Goal: Transaction & Acquisition: Subscribe to service/newsletter

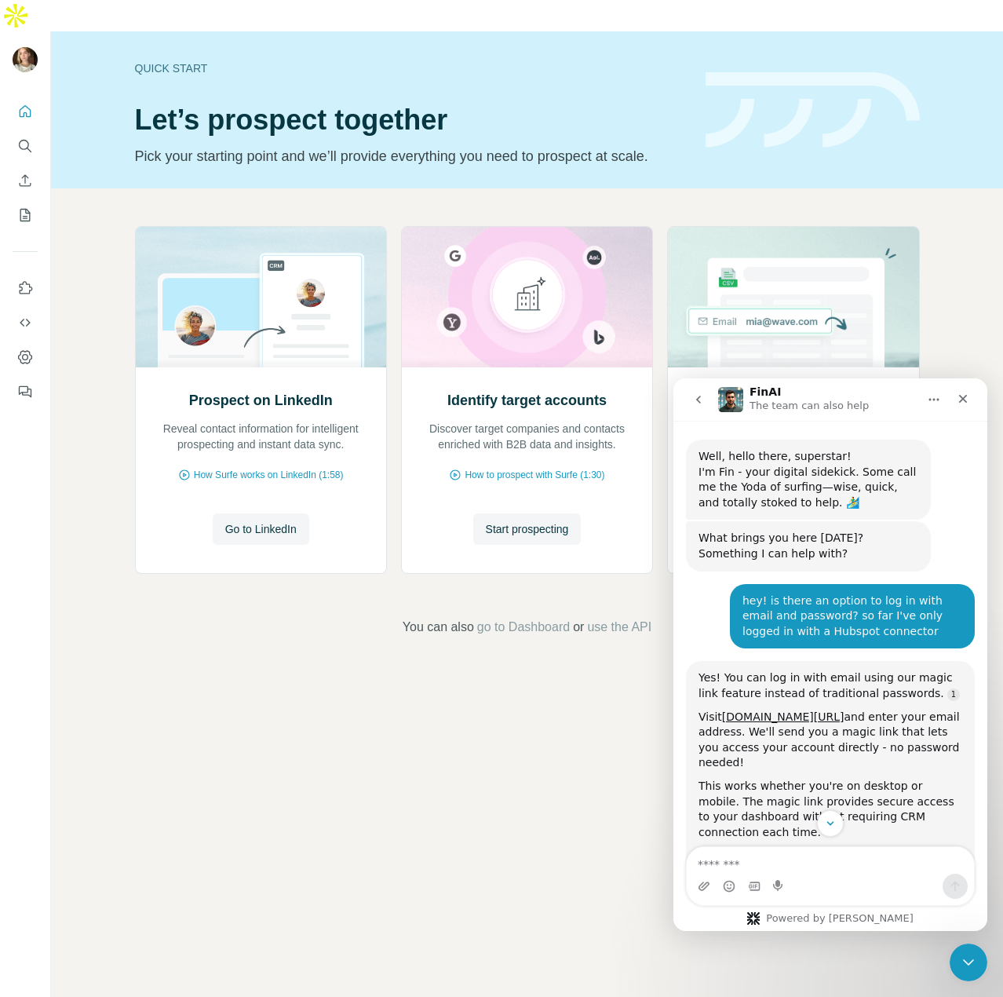
scroll to position [2, 0]
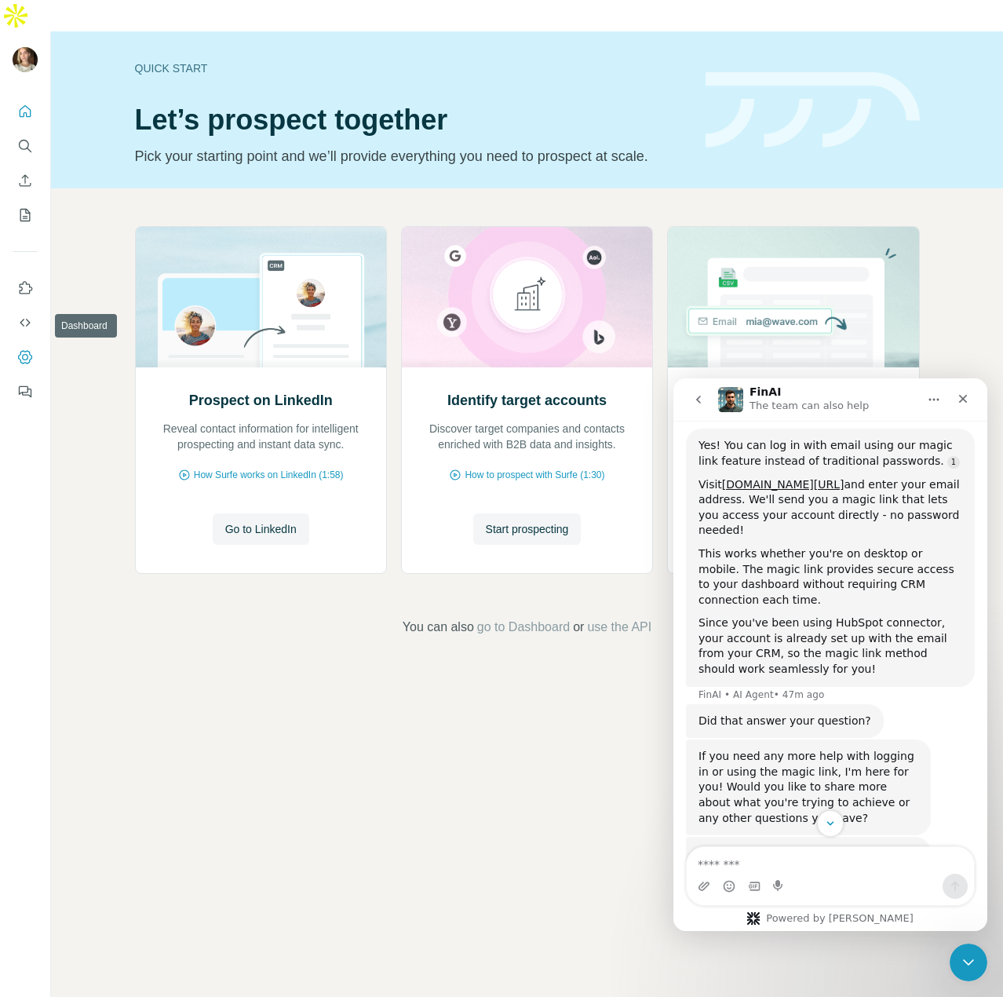
click at [18, 343] on button "Dashboard" at bounding box center [25, 357] width 25 height 28
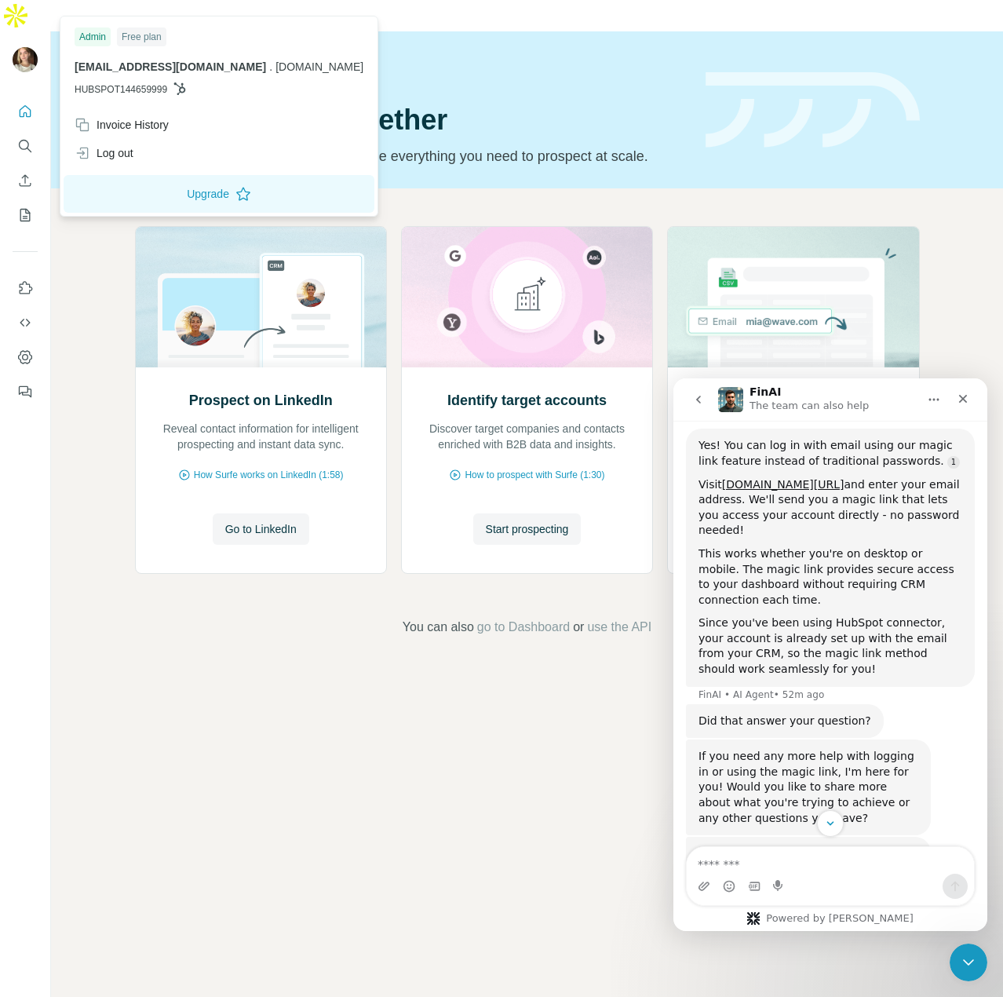
click at [23, 47] on img at bounding box center [25, 59] width 25 height 25
click at [97, 150] on div "Log out" at bounding box center [104, 153] width 59 height 16
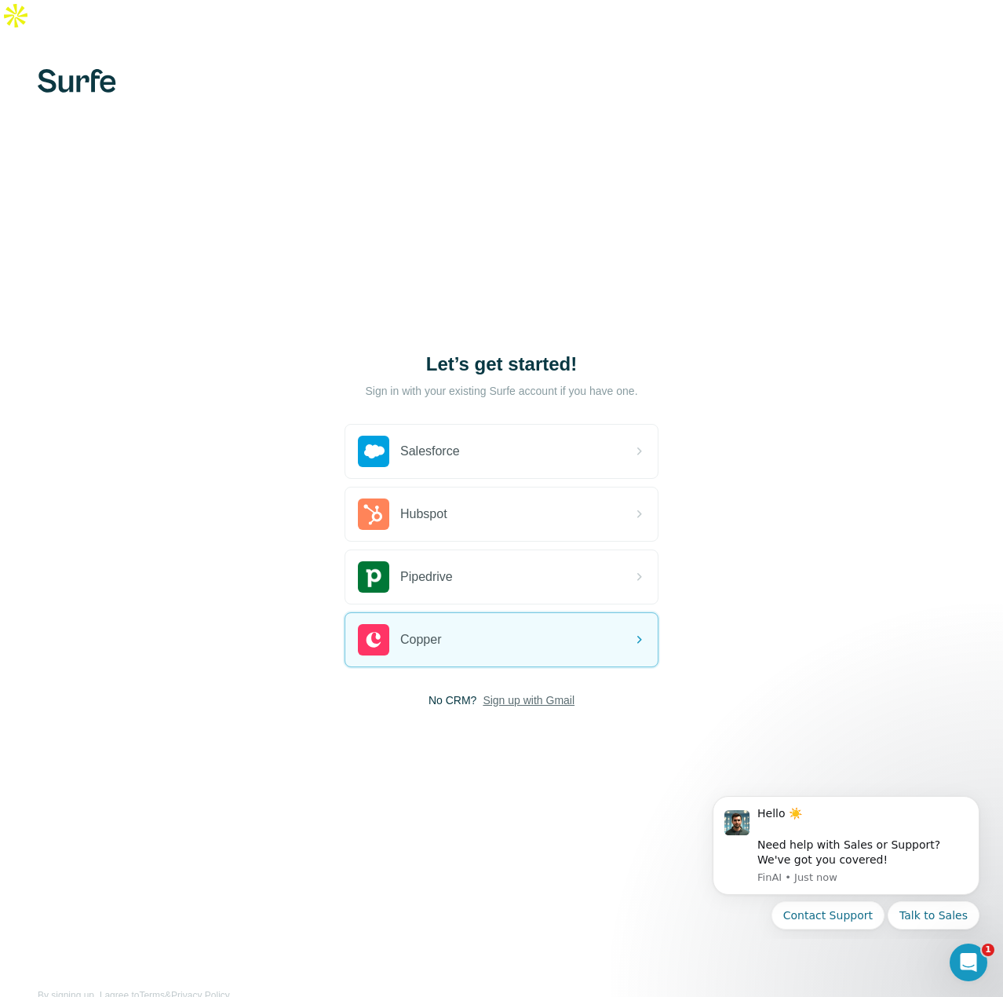
click at [505, 692] on span "Sign up with Gmail" at bounding box center [529, 700] width 92 height 16
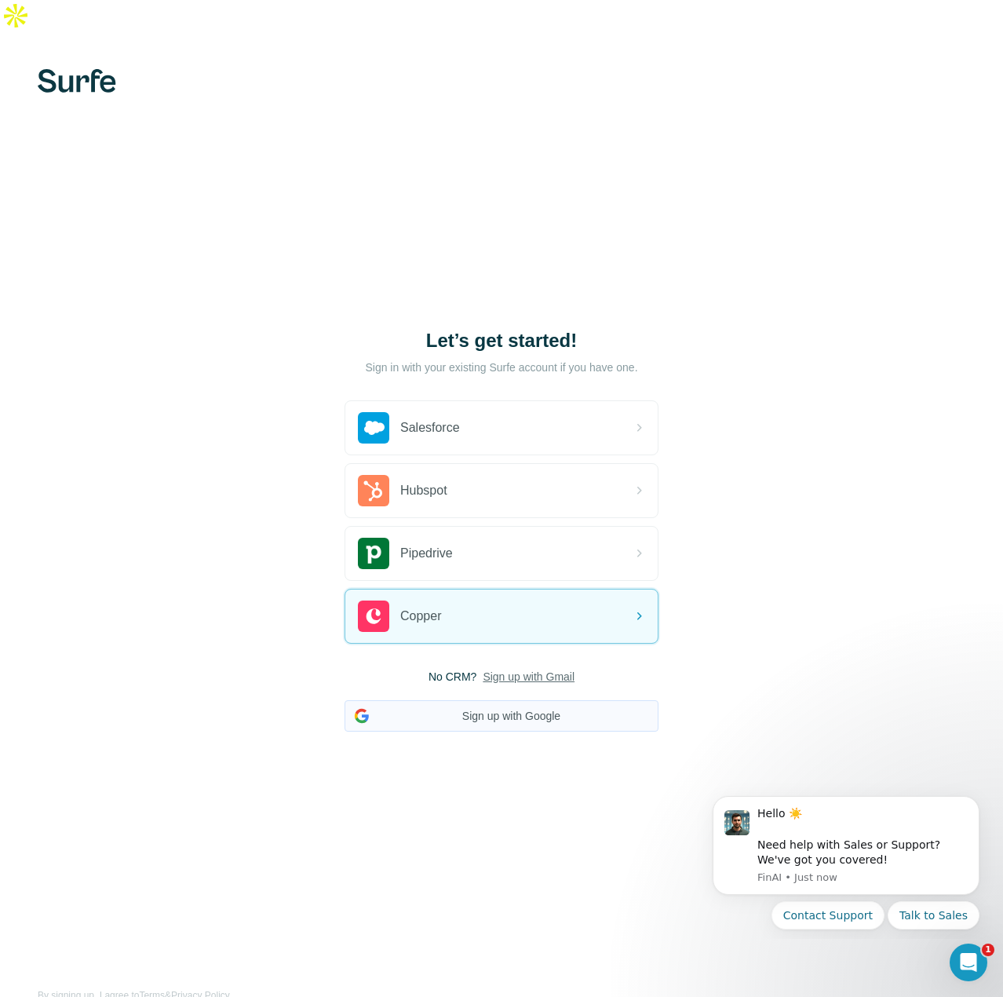
click at [489, 700] on button "Sign up with Google" at bounding box center [502, 715] width 314 height 31
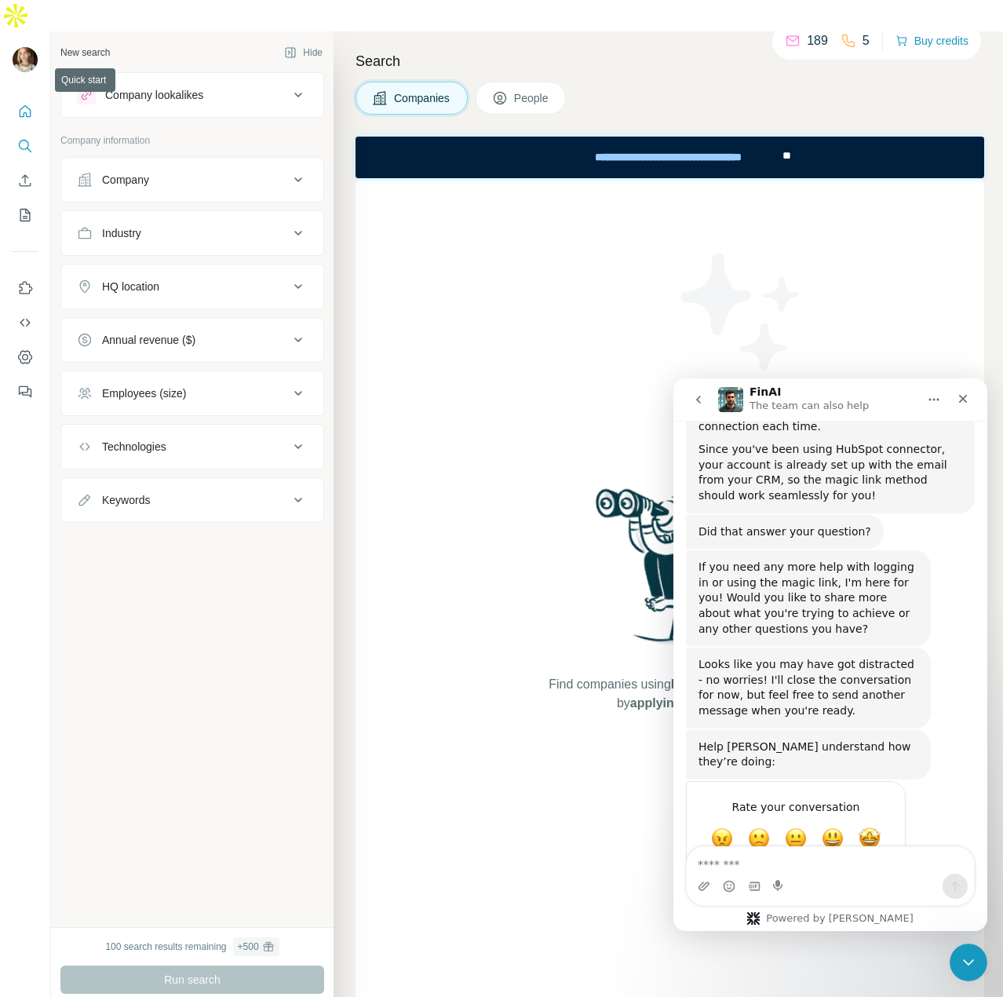
click at [22, 105] on icon "Quick start" at bounding box center [26, 111] width 12 height 12
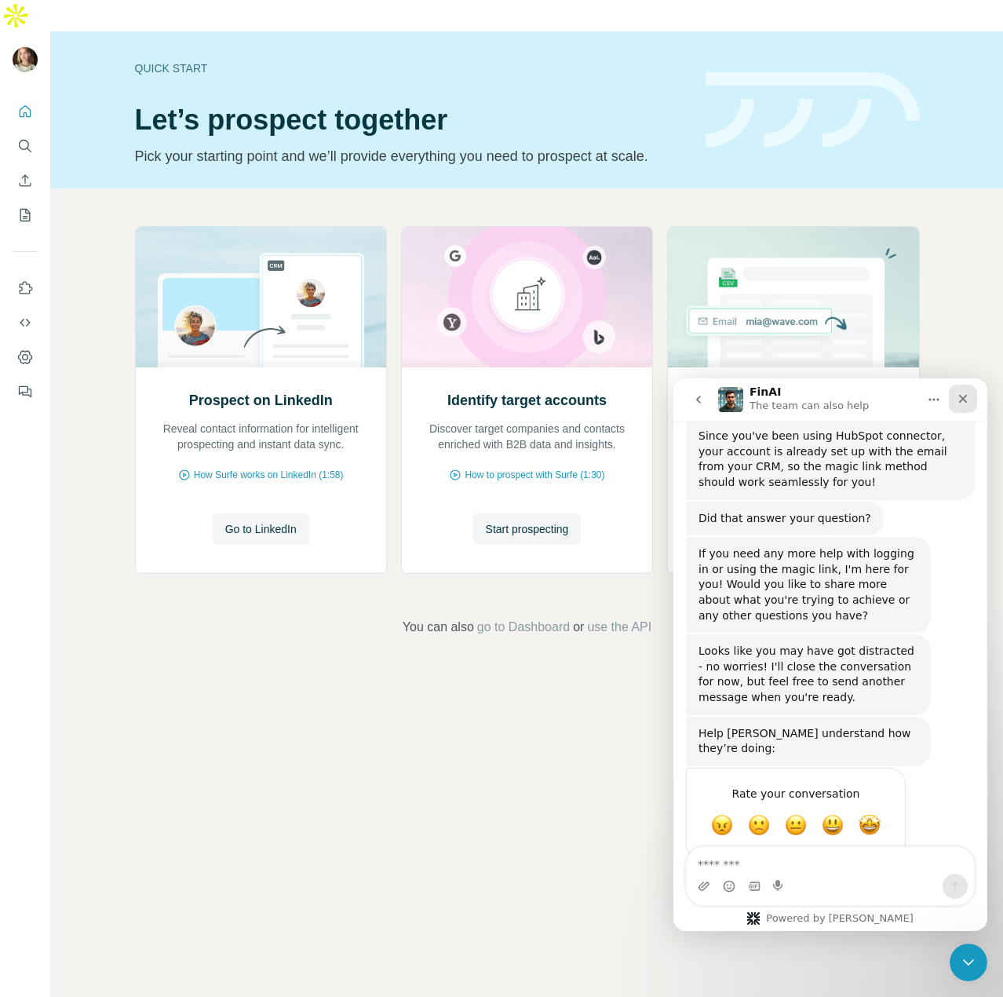
click at [971, 402] on div "Close" at bounding box center [963, 399] width 28 height 28
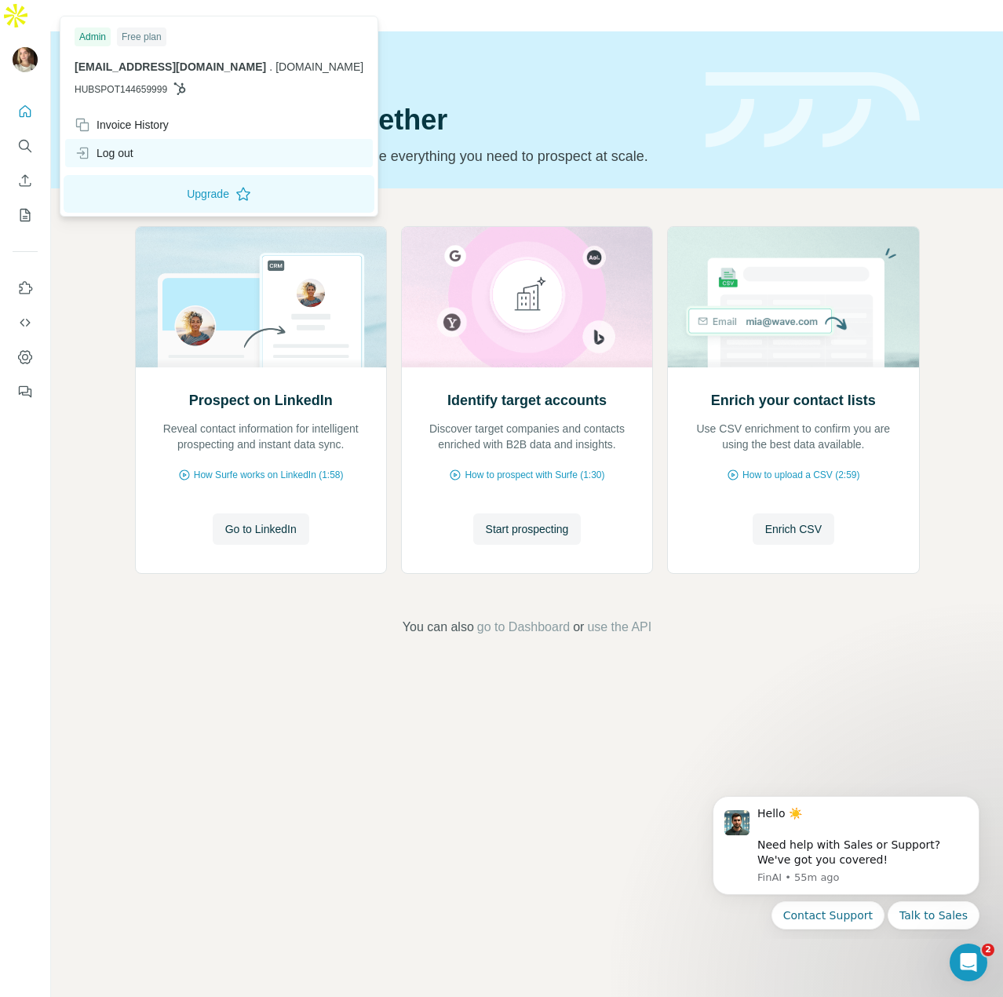
click at [93, 150] on div "Log out" at bounding box center [104, 153] width 59 height 16
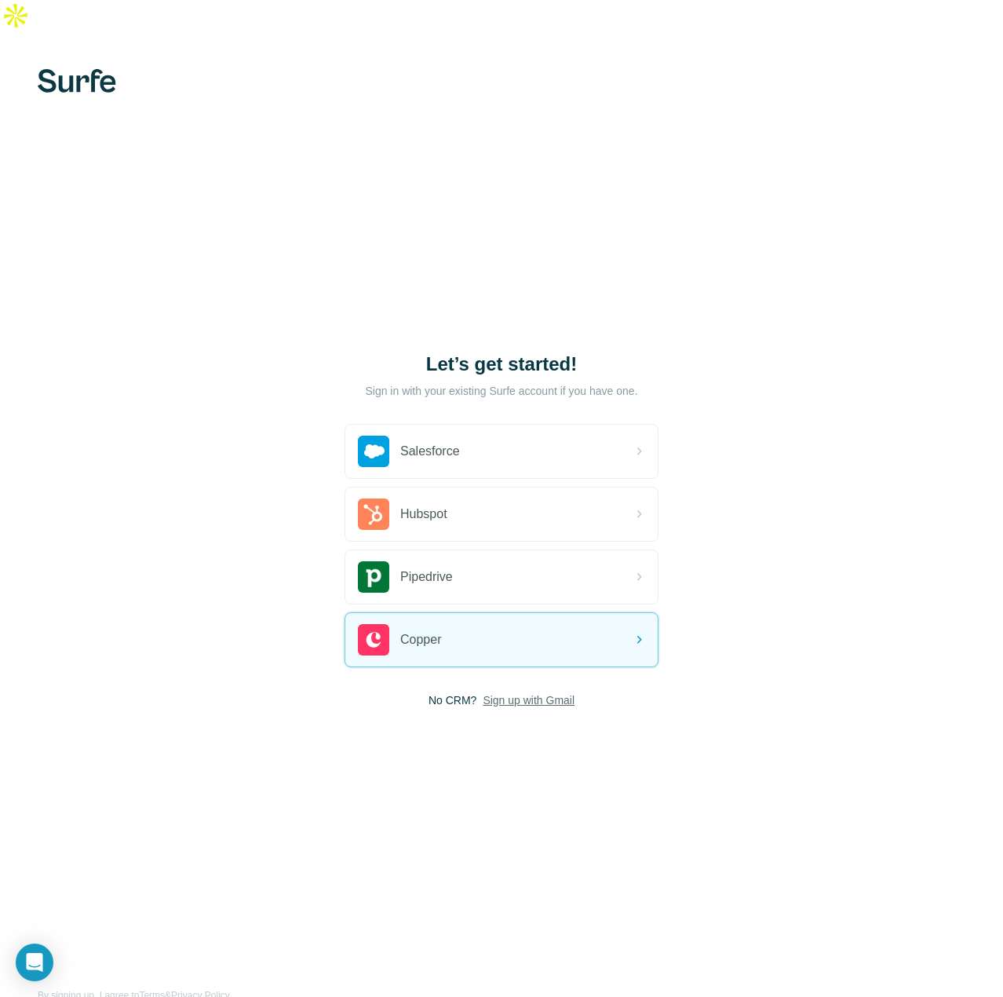
click at [532, 692] on span "Sign up with Gmail" at bounding box center [529, 700] width 92 height 16
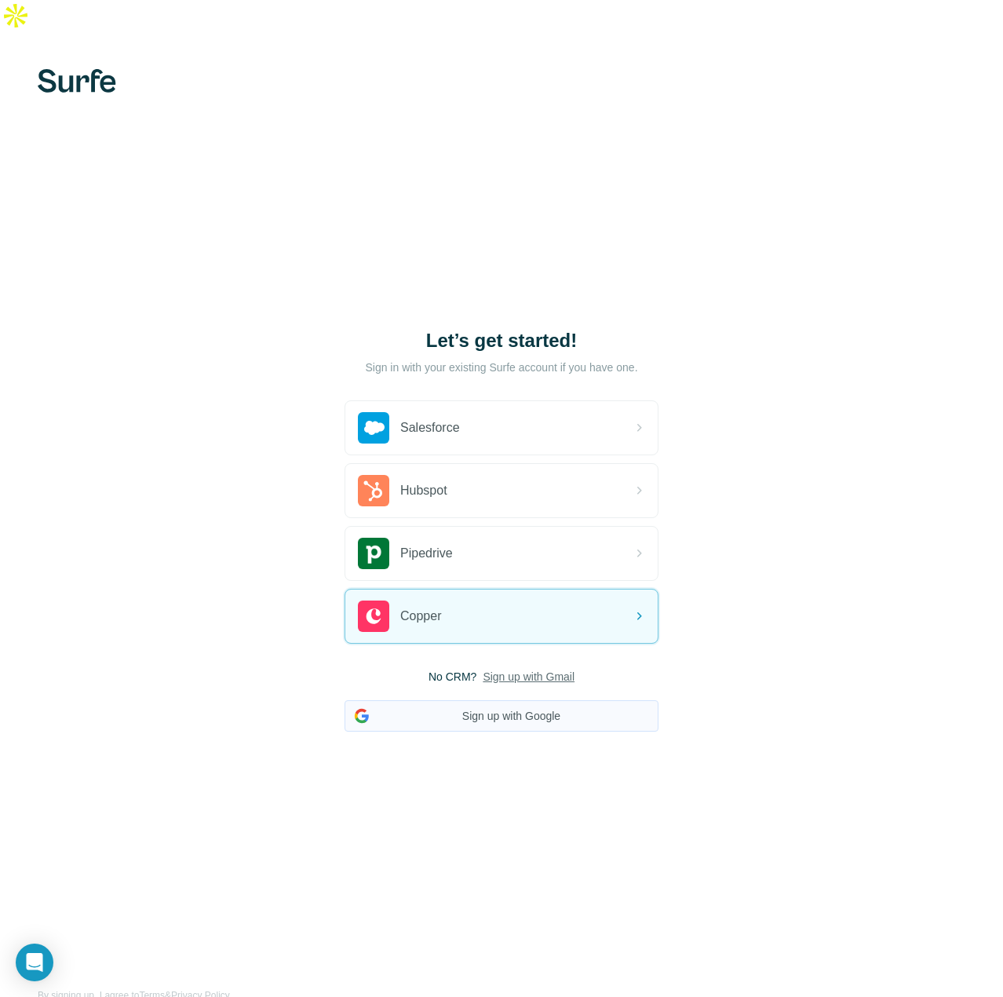
click at [517, 700] on button "Sign up with Google" at bounding box center [502, 715] width 314 height 31
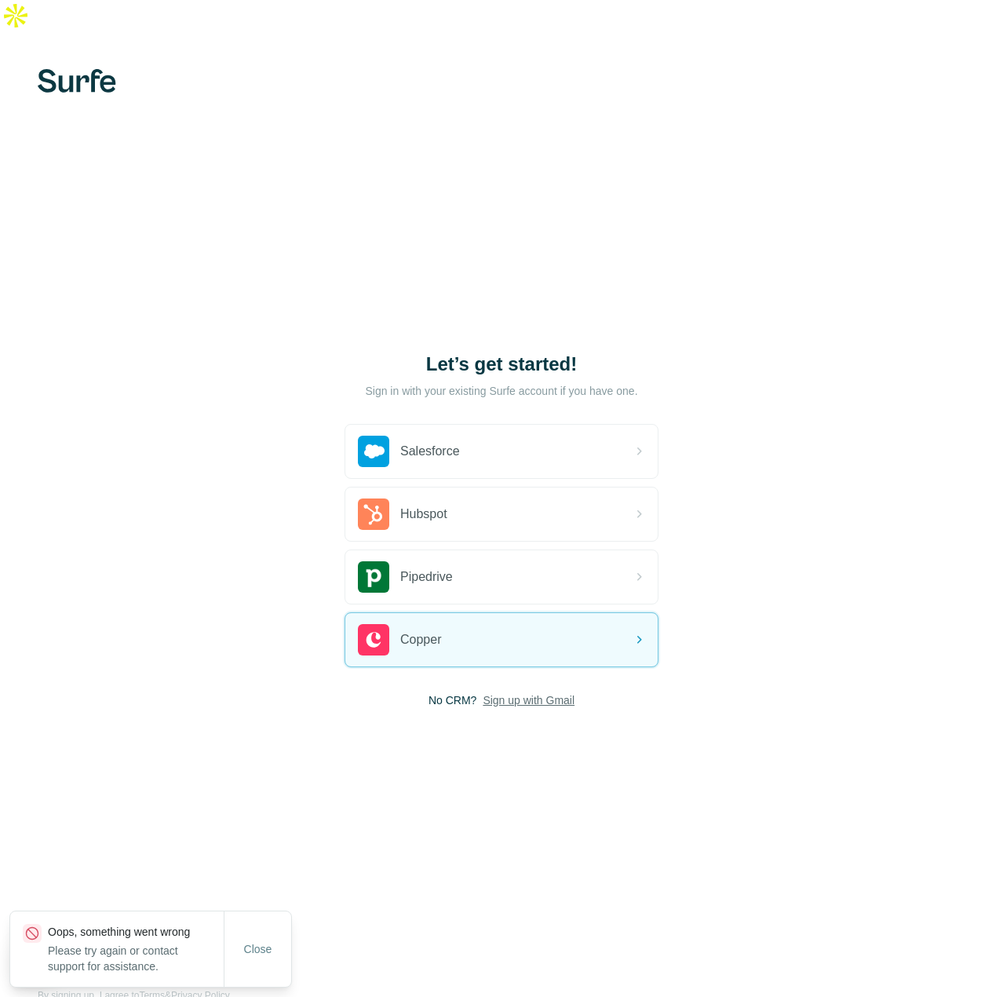
click at [500, 692] on span "Sign up with Gmail" at bounding box center [529, 700] width 92 height 16
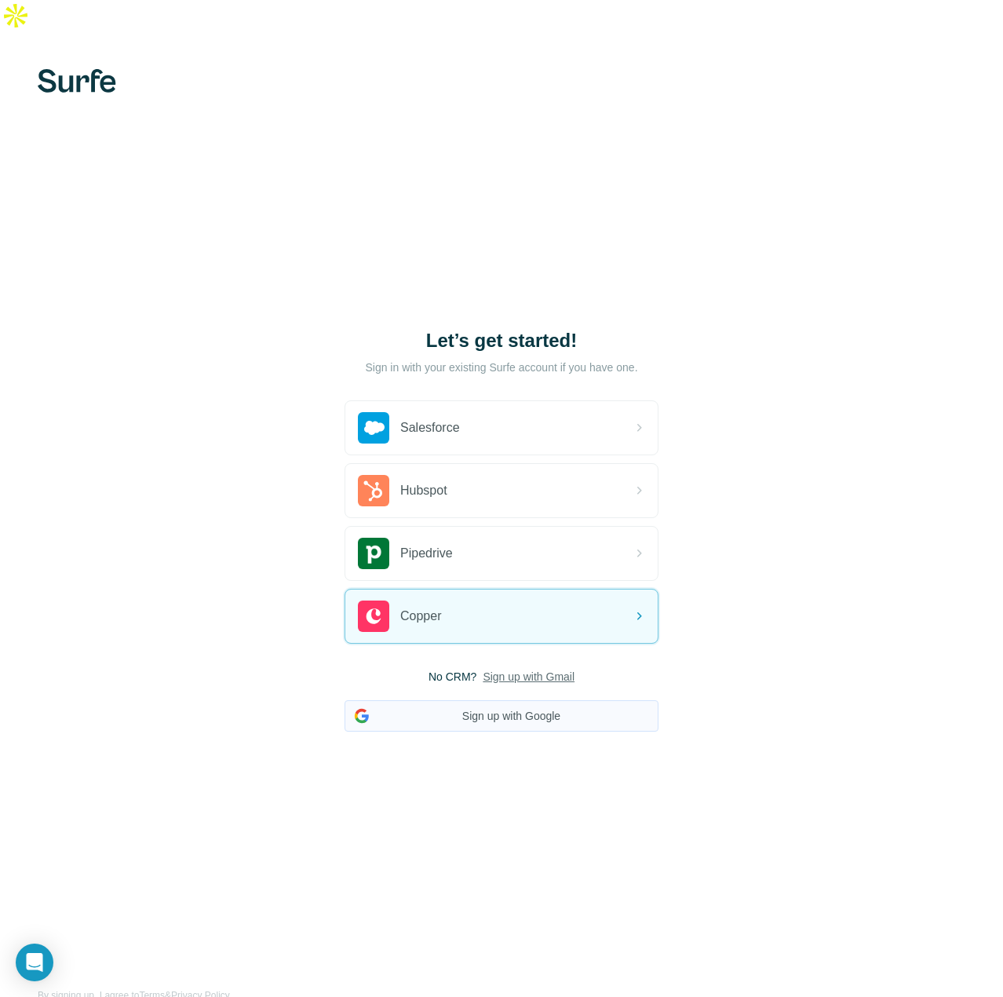
click at [496, 700] on button "Sign up with Google" at bounding box center [502, 715] width 314 height 31
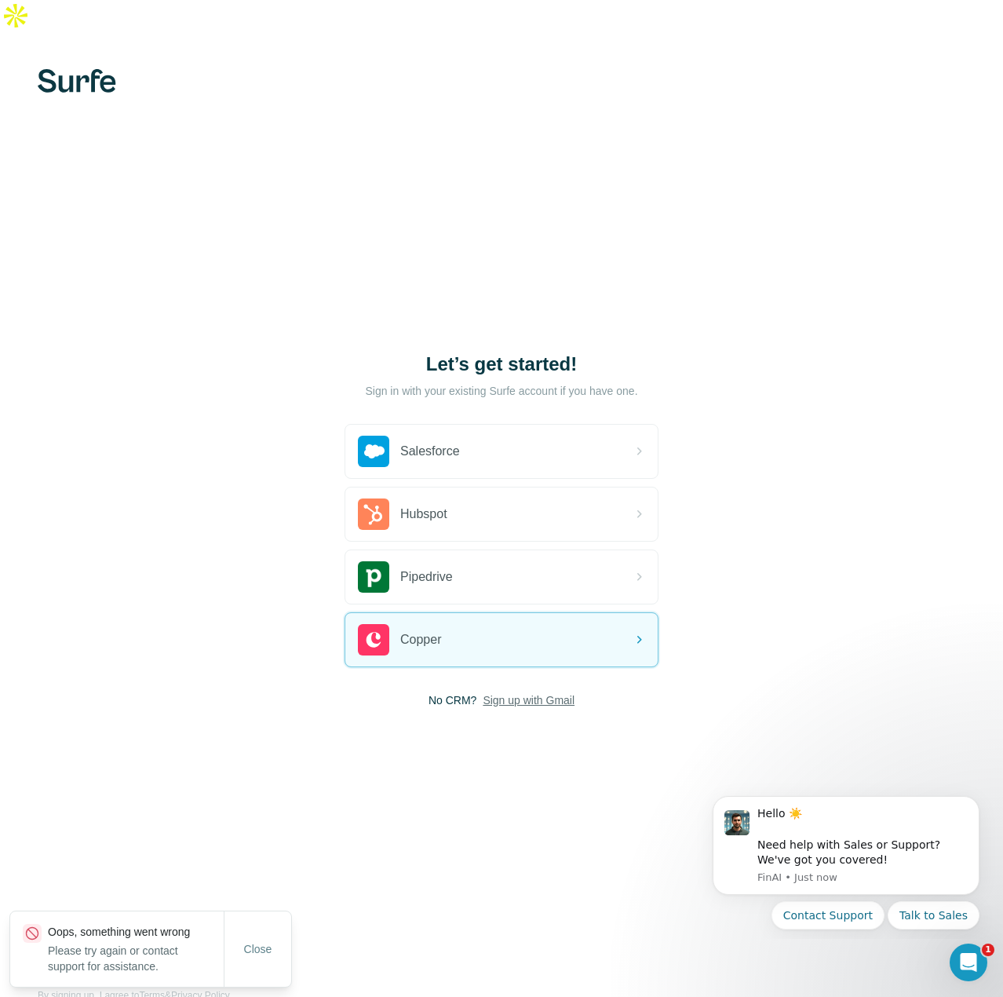
click at [510, 692] on span "Sign up with Gmail" at bounding box center [529, 700] width 92 height 16
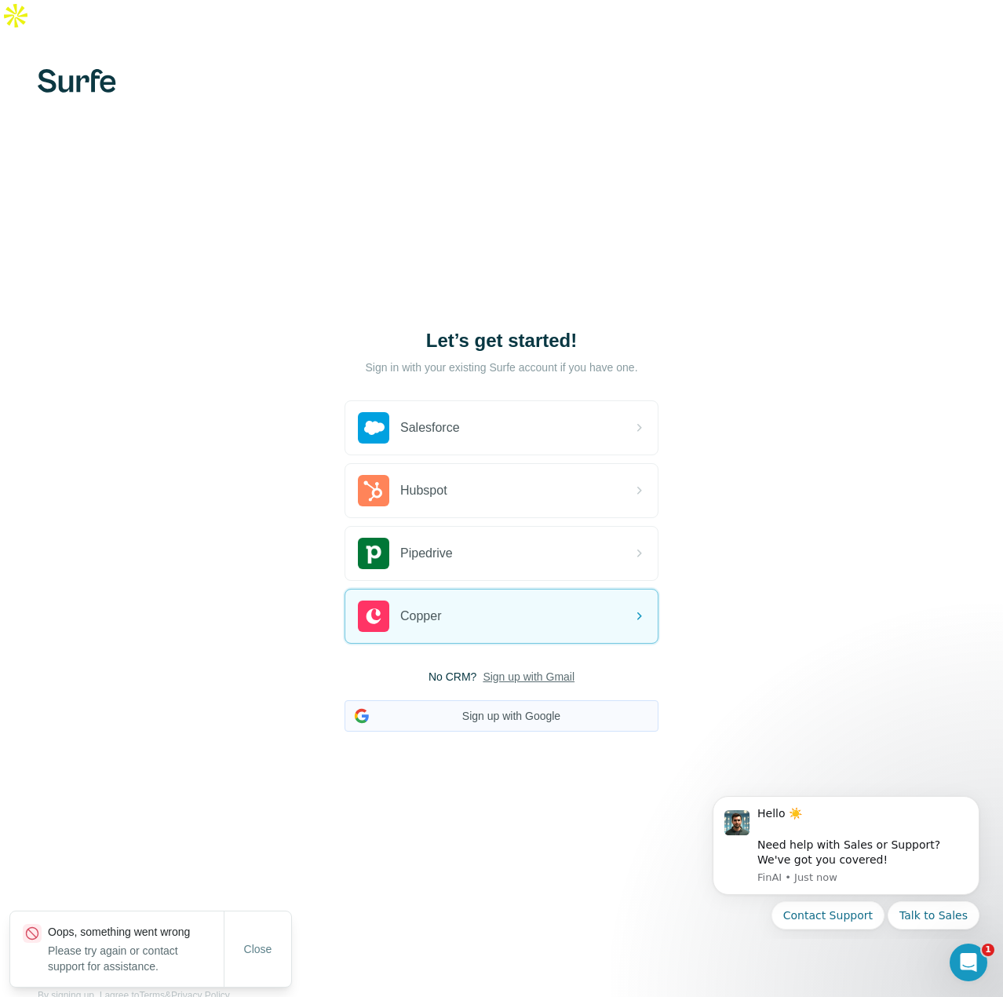
click at [505, 700] on button "Sign up with Google" at bounding box center [502, 715] width 314 height 31
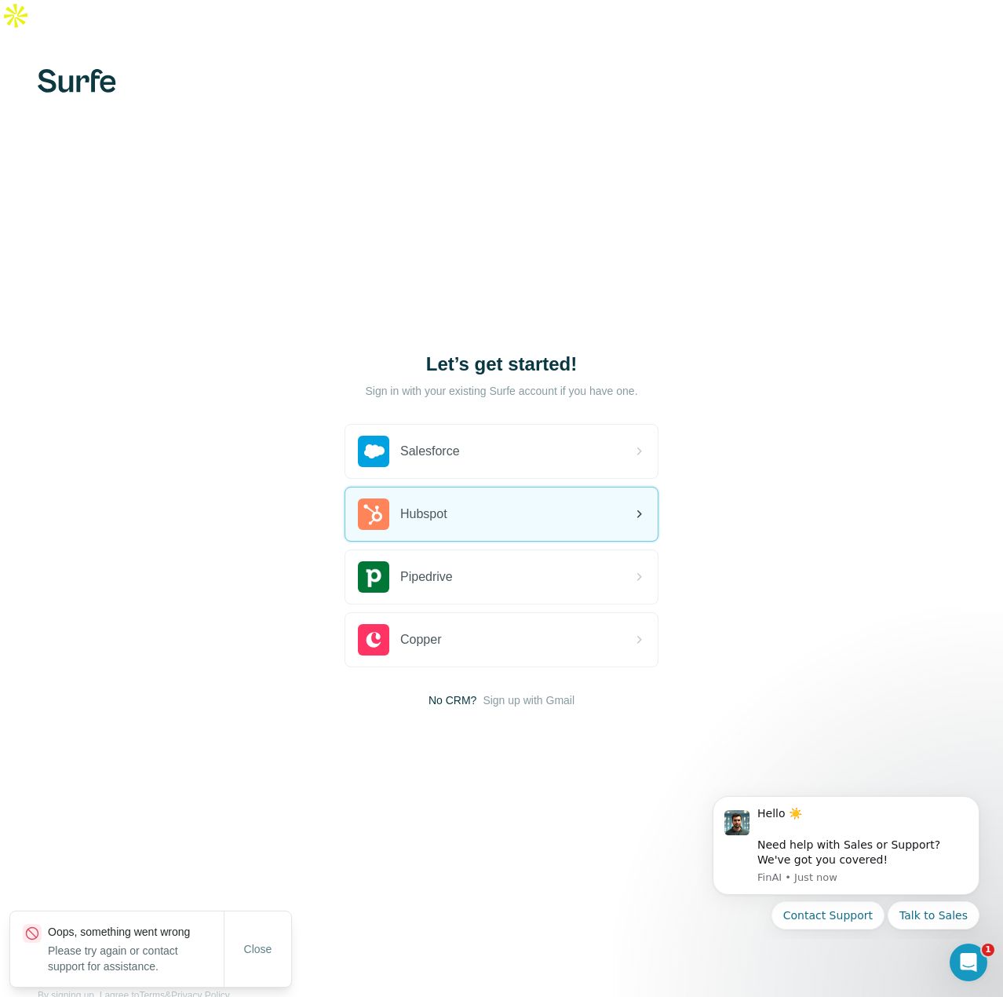
click at [432, 505] on span "Hubspot" at bounding box center [423, 514] width 47 height 19
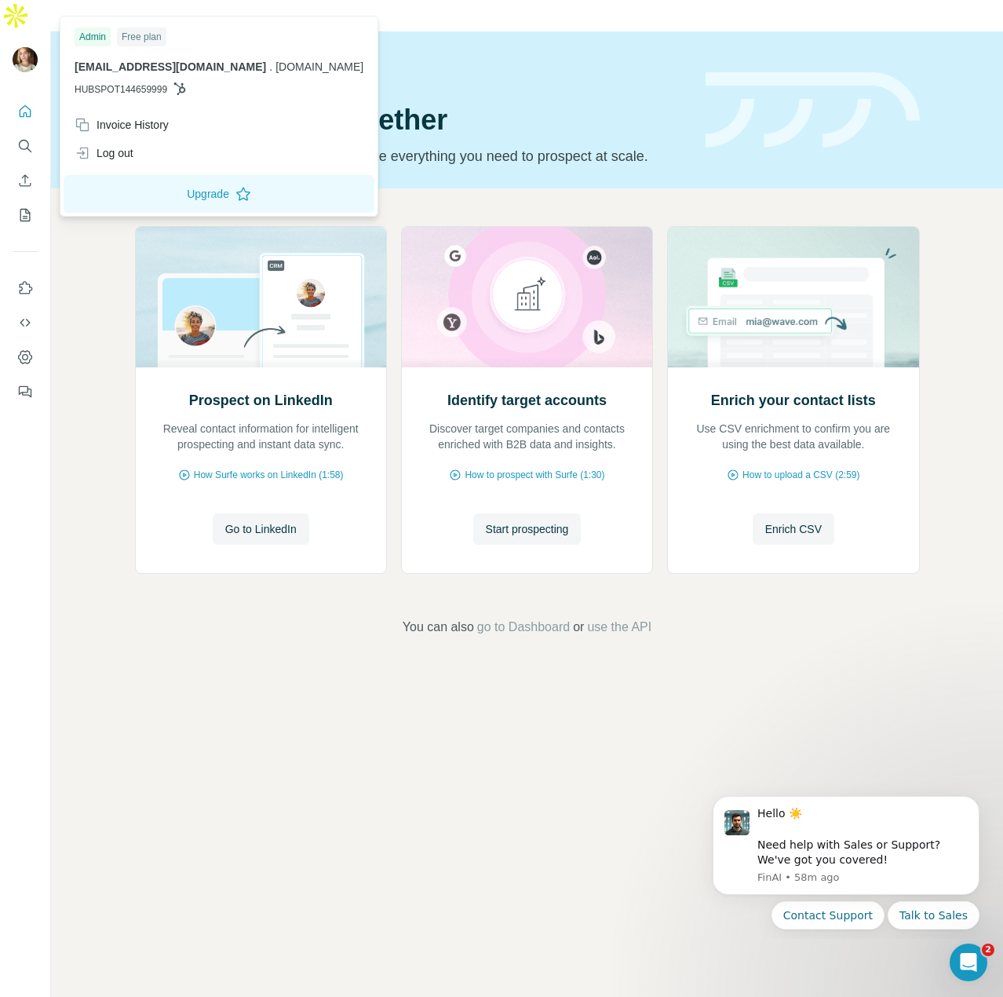
click at [24, 47] on img at bounding box center [25, 59] width 25 height 25
click at [20, 343] on button "Dashboard" at bounding box center [25, 357] width 25 height 28
